Goal: Task Accomplishment & Management: Manage account settings

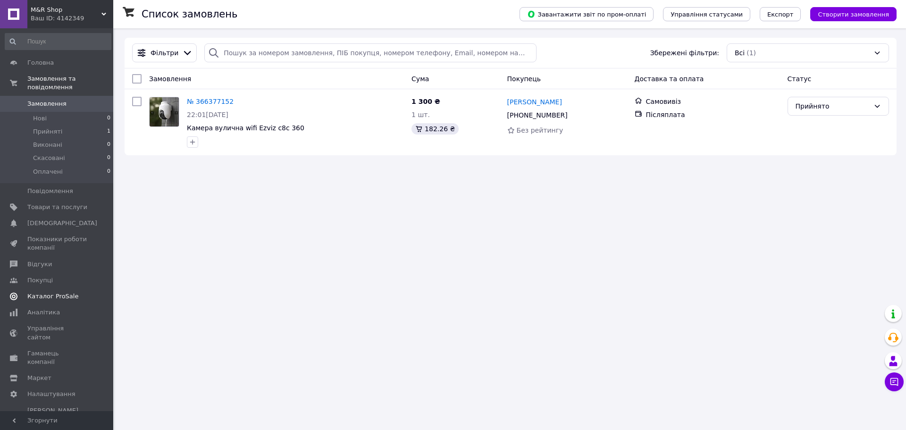
click at [55, 292] on span "Каталог ProSale" at bounding box center [52, 296] width 51 height 8
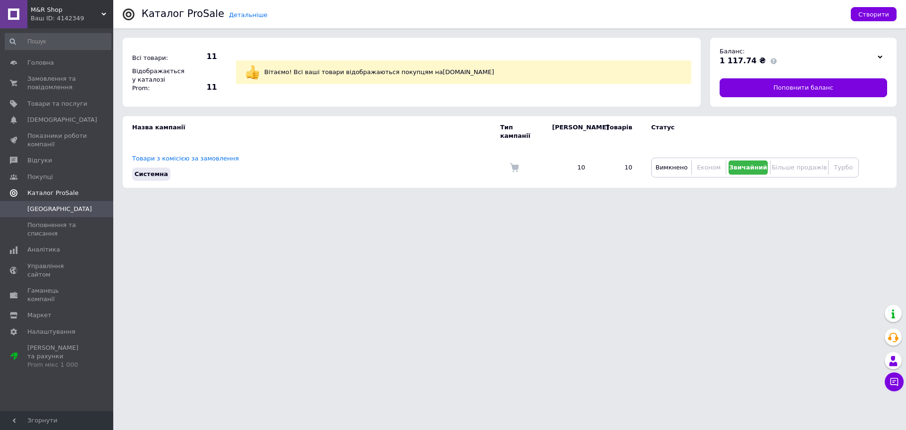
click at [58, 194] on span "Каталог ProSale" at bounding box center [52, 193] width 51 height 8
click at [57, 195] on span "Каталог ProSale" at bounding box center [52, 193] width 51 height 8
click at [62, 105] on span "Товари та послуги" at bounding box center [57, 104] width 60 height 8
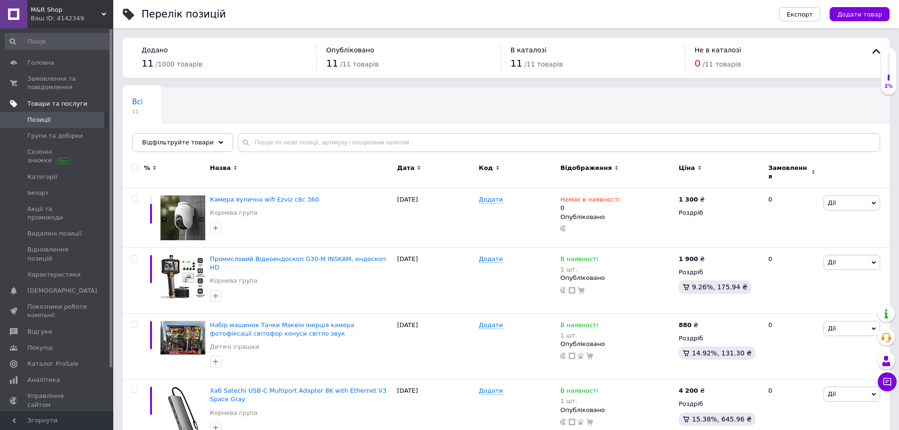
click at [67, 102] on span "Товари та послуги" at bounding box center [57, 104] width 60 height 8
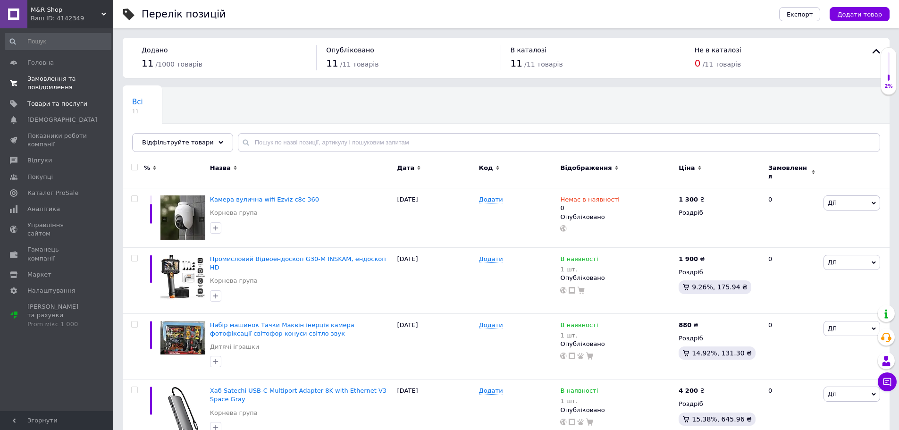
click at [51, 84] on span "Замовлення та повідомлення" at bounding box center [57, 83] width 60 height 17
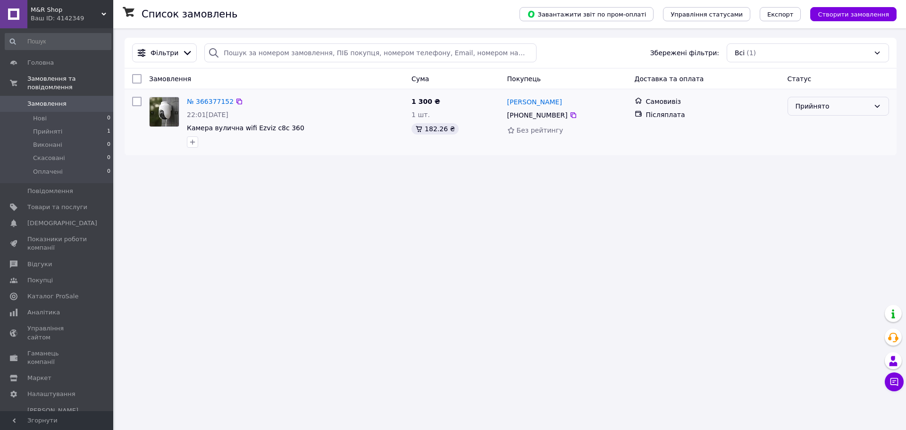
click at [835, 107] on div "Прийнято" at bounding box center [833, 106] width 74 height 10
click at [830, 130] on li "Виконано" at bounding box center [838, 127] width 101 height 17
click at [83, 349] on span "Гаманець компанії" at bounding box center [57, 357] width 60 height 17
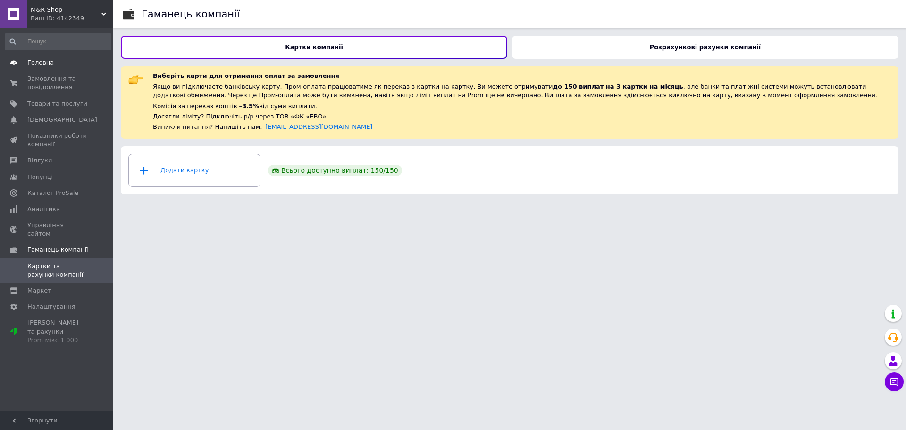
drag, startPoint x: 57, startPoint y: 66, endPoint x: 47, endPoint y: 71, distance: 10.8
click at [56, 66] on span "Головна" at bounding box center [57, 63] width 60 height 8
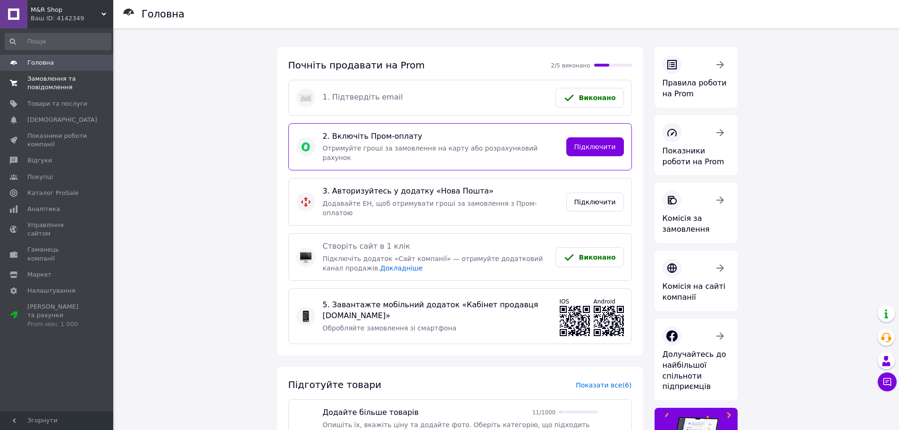
click at [46, 83] on span "Замовлення та повідомлення" at bounding box center [57, 83] width 60 height 17
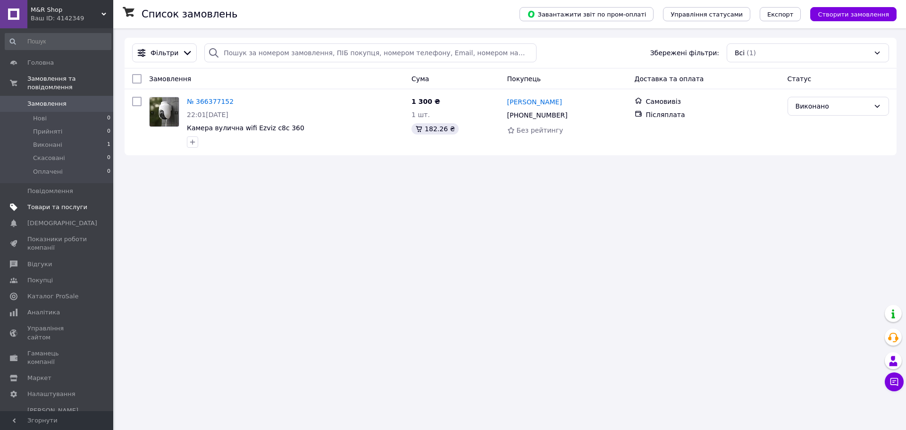
click at [43, 203] on span "Товари та послуги" at bounding box center [57, 207] width 60 height 8
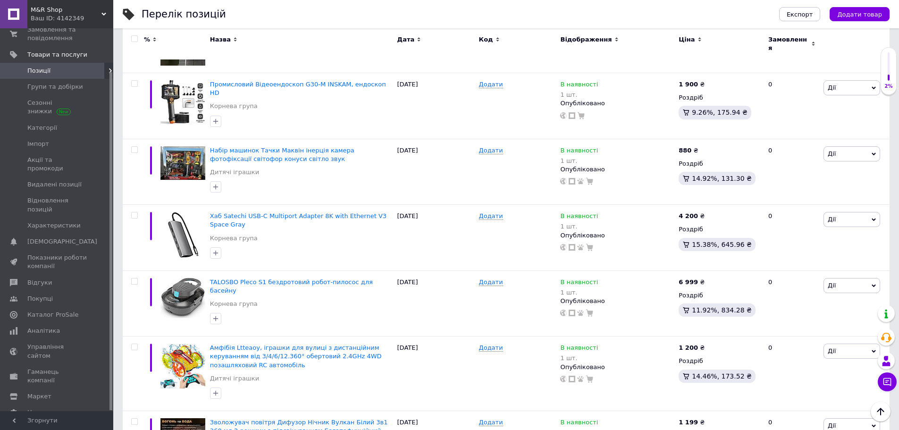
scroll to position [189, 0]
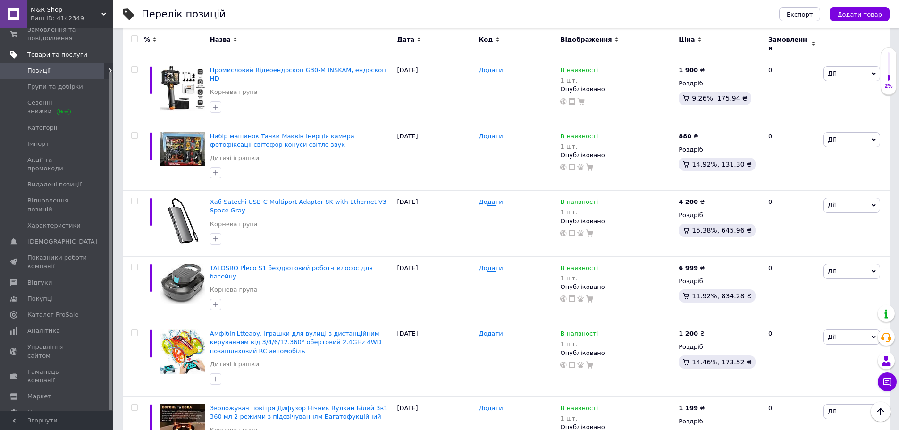
click at [68, 59] on span "Товари та послуги" at bounding box center [57, 55] width 60 height 8
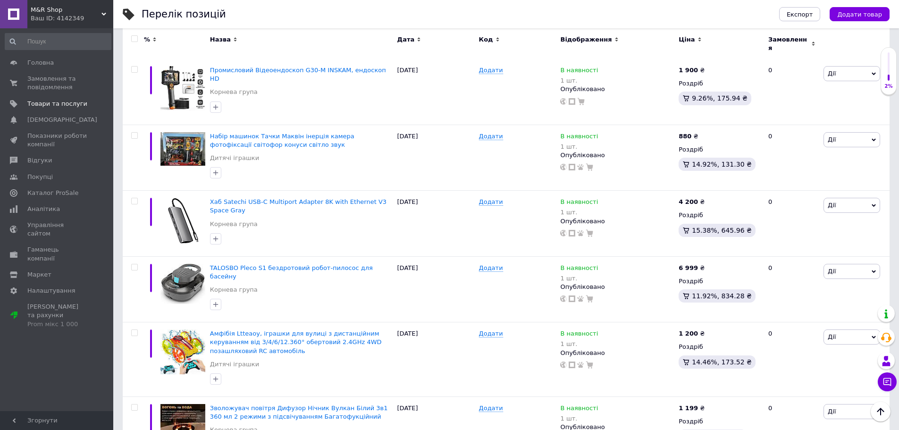
click at [42, 11] on span "M&R Shop" at bounding box center [66, 10] width 71 height 8
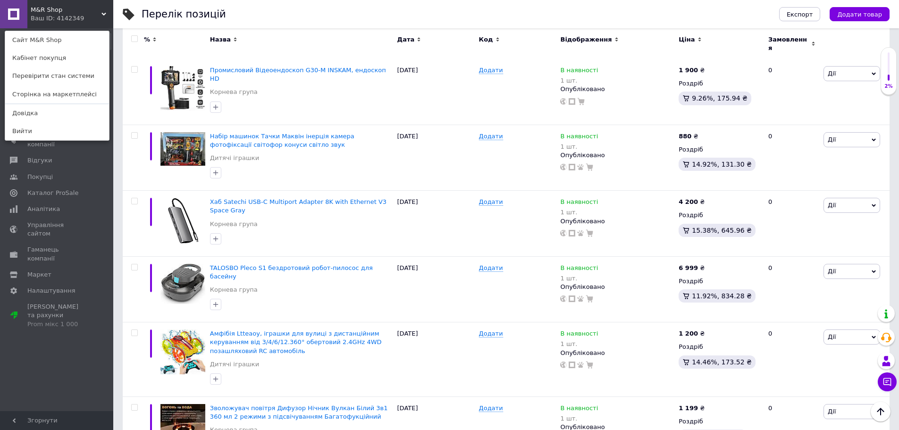
click at [36, 351] on div "Головна Замовлення та повідомлення 0 0 Товари та послуги Сповіщення 0 0 Показни…" at bounding box center [58, 221] width 116 height 386
click at [36, 180] on span "Покупці" at bounding box center [39, 177] width 25 height 8
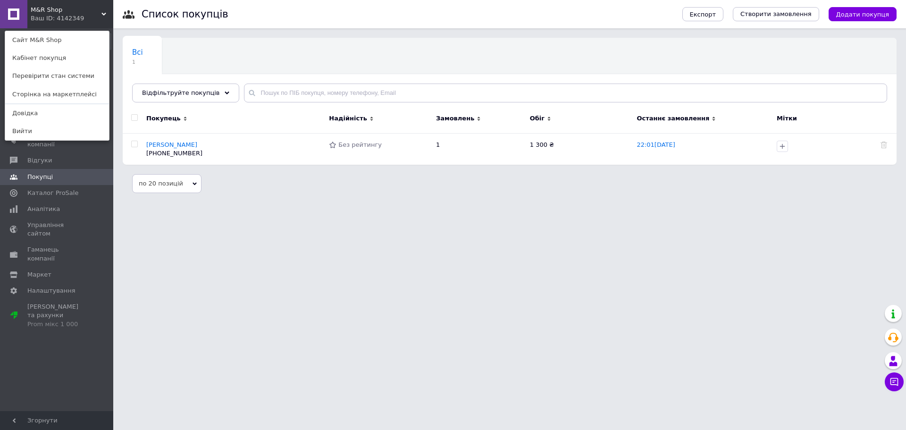
click at [461, 203] on html "M&R Shop Ваш ID: 4142349 Сайт M&R Shop Кабінет покупця Перевірити стан системи …" at bounding box center [453, 101] width 906 height 203
click at [34, 160] on span "Відгуки" at bounding box center [39, 160] width 25 height 8
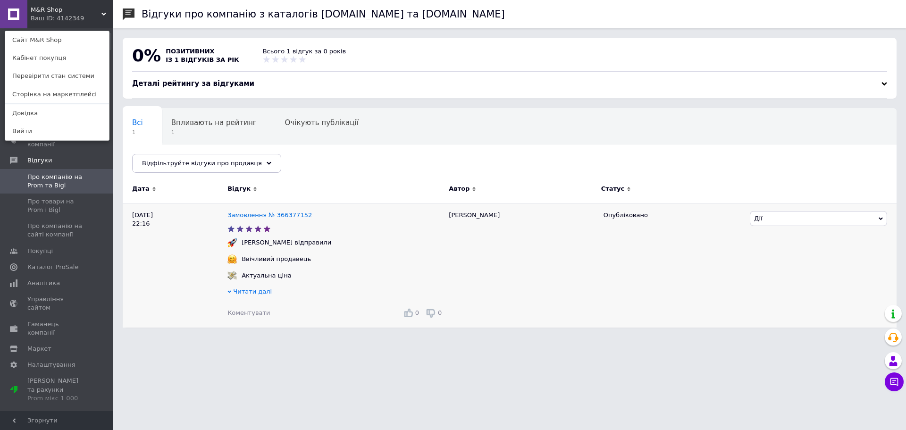
click at [240, 294] on span "Читати далі" at bounding box center [252, 291] width 39 height 7
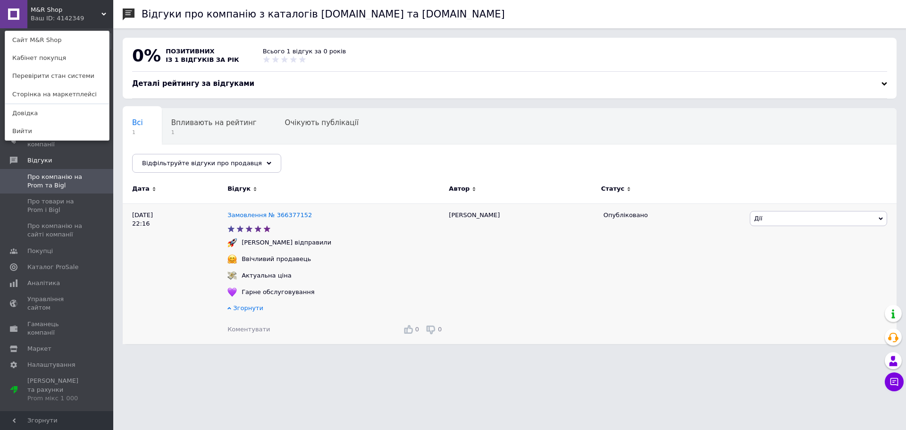
click at [410, 331] on icon at bounding box center [408, 328] width 9 height 9
click at [409, 333] on icon at bounding box center [408, 328] width 9 height 9
click at [779, 221] on span "Дії" at bounding box center [818, 218] width 137 height 15
click at [771, 251] on li "Подивитись" at bounding box center [819, 249] width 136 height 13
click at [45, 183] on span "Про компанію на Prom та Bigl" at bounding box center [57, 181] width 60 height 17
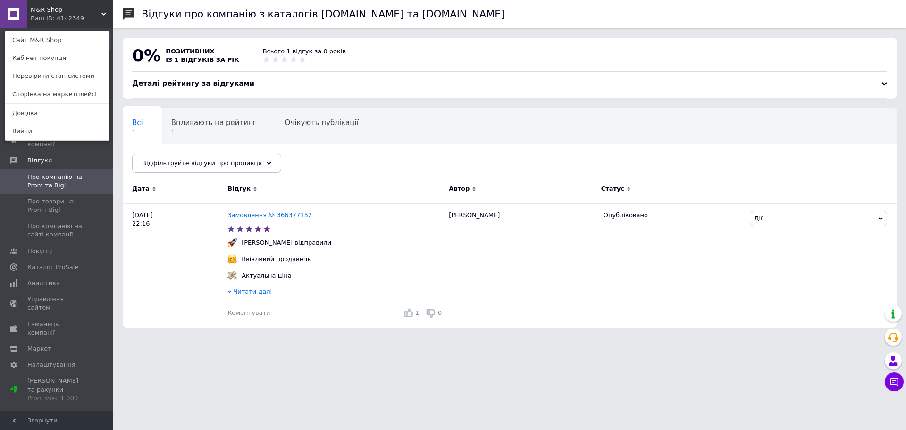
click at [173, 337] on html "M&R Shop Ваш ID: 4142349 Сайт M&R Shop Кабінет покупця Перевірити стан системи …" at bounding box center [453, 168] width 906 height 337
click at [56, 266] on span "Каталог ProSale" at bounding box center [52, 267] width 51 height 8
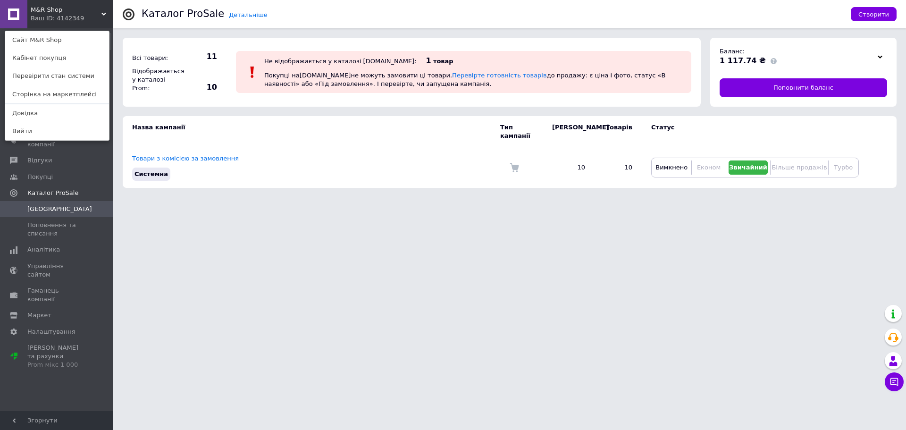
click at [771, 62] on span at bounding box center [774, 61] width 6 height 6
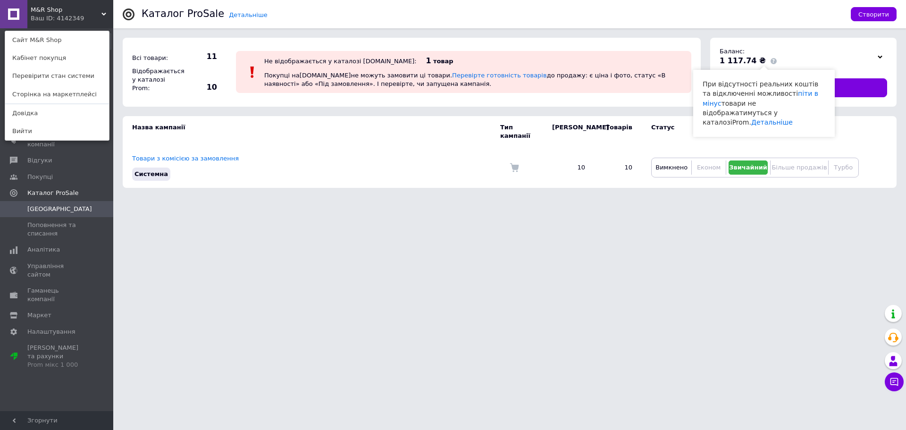
click at [350, 197] on html "M&R Shop Ваш ID: 4142349 Сайт M&R Shop Кабінет покупця Перевірити стан системи …" at bounding box center [453, 98] width 906 height 197
click at [134, 197] on html "M&R Shop Ваш ID: 4142349 Сайт M&R Shop Кабінет покупця Перевірити стан системи …" at bounding box center [453, 98] width 906 height 197
click at [35, 23] on div "Ваш ID: 4142349" at bounding box center [51, 18] width 40 height 8
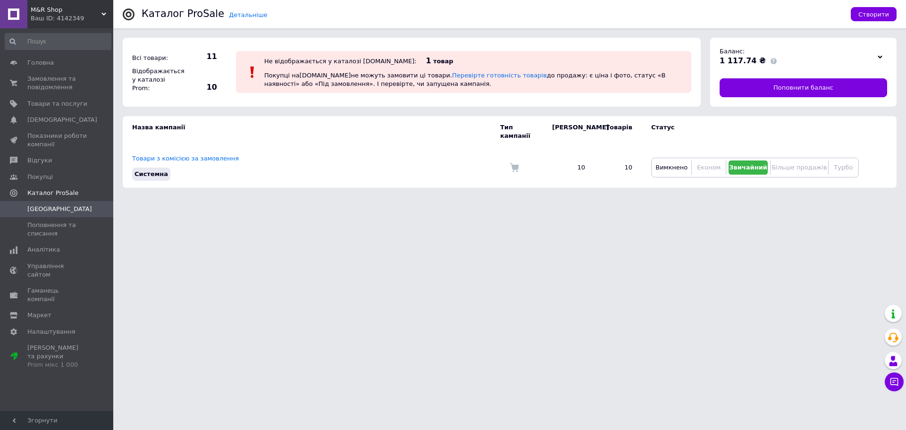
click at [45, 13] on span "M&R Shop" at bounding box center [66, 10] width 71 height 8
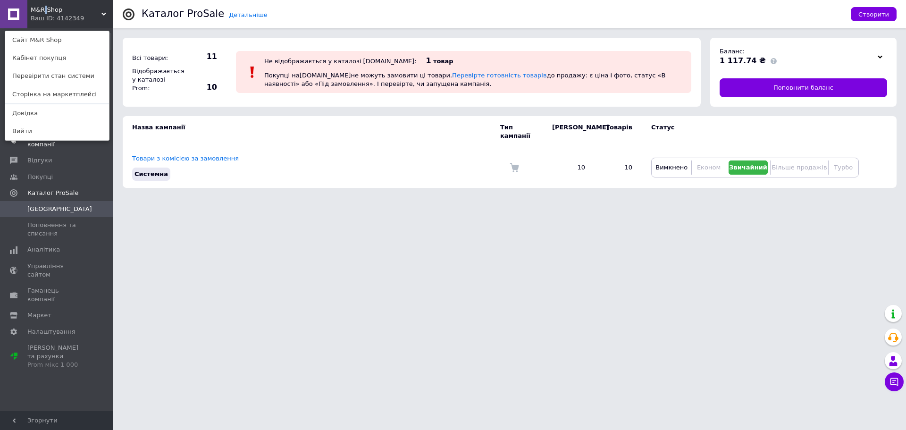
click at [48, 142] on span "Показники роботи компанії" at bounding box center [57, 140] width 60 height 17
